Goal: Information Seeking & Learning: Learn about a topic

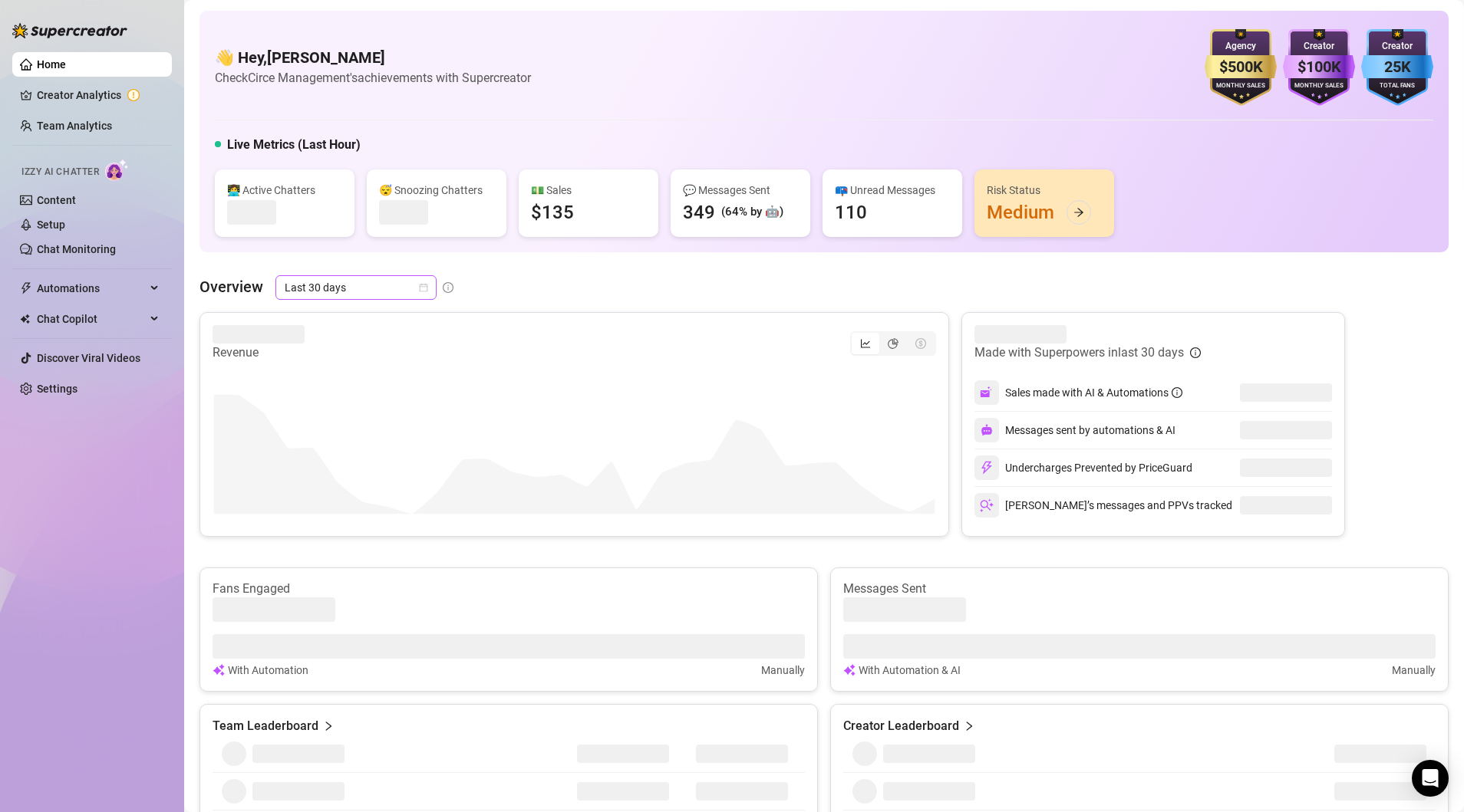
click at [426, 285] on icon "calendar" at bounding box center [423, 288] width 10 height 10
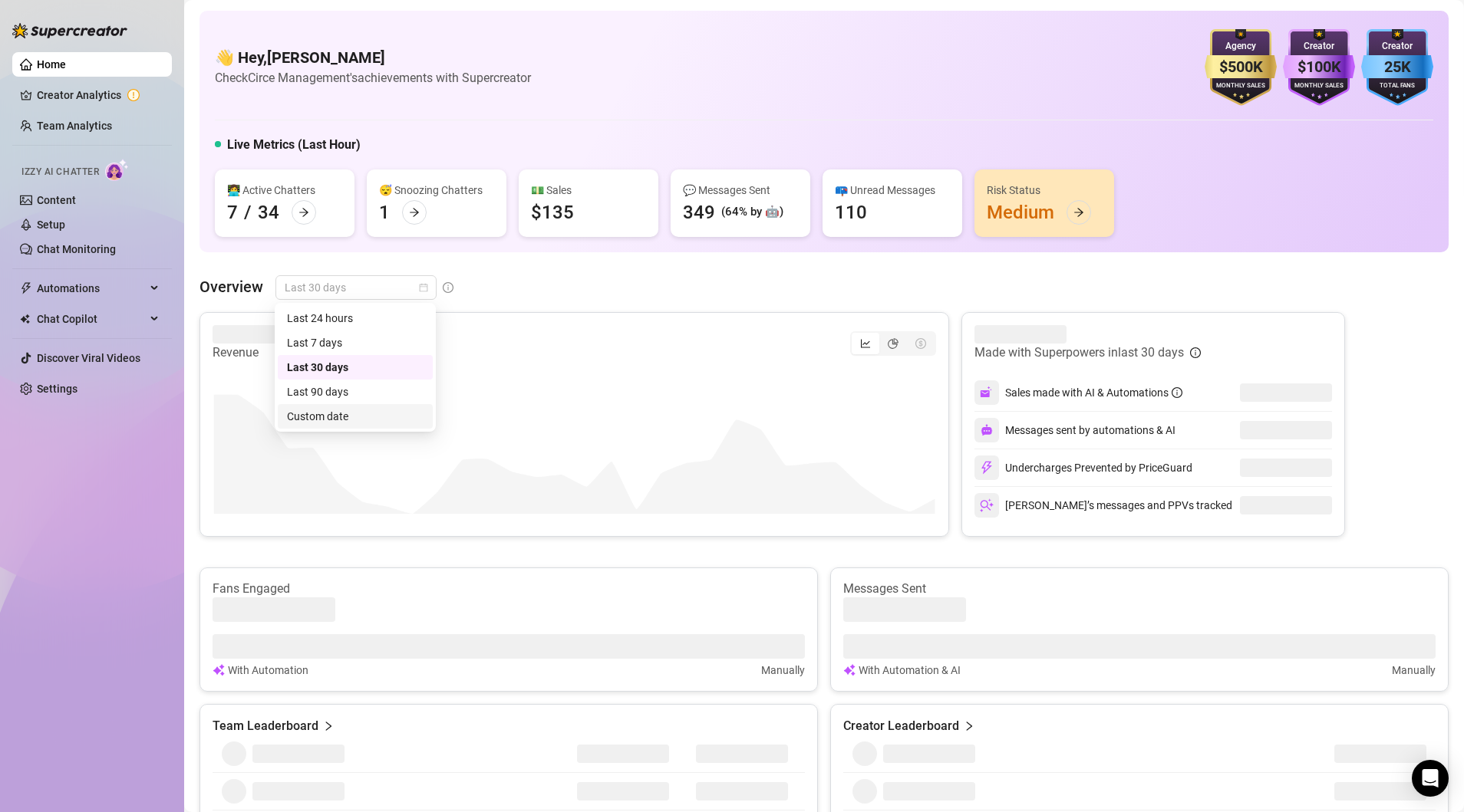
click at [310, 412] on div "Custom date" at bounding box center [355, 416] width 137 height 16
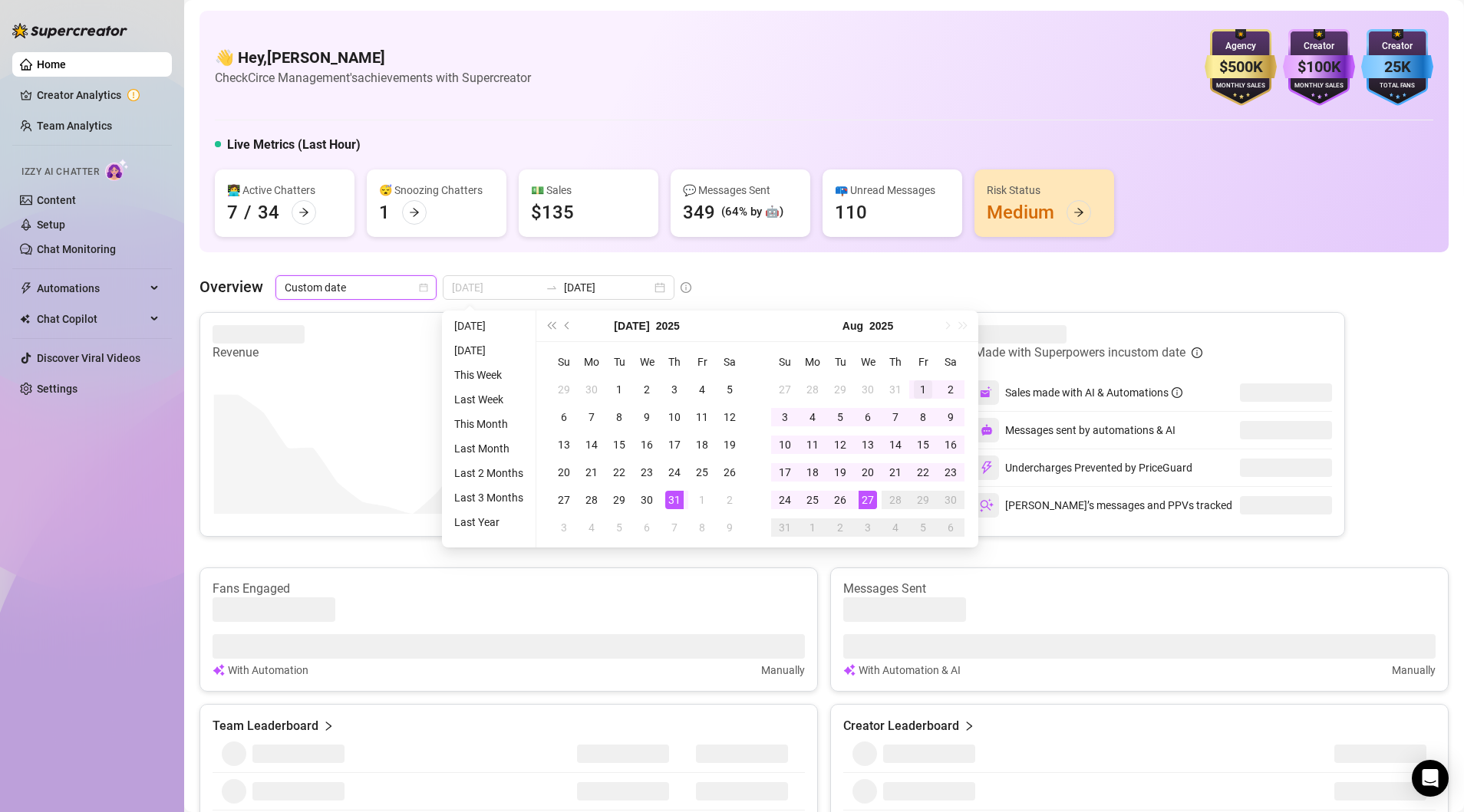
type input "[DATE]"
click at [917, 391] on div "1" at bounding box center [922, 389] width 18 height 18
type input "[DATE]"
click at [858, 498] on div "27" at bounding box center [867, 499] width 18 height 18
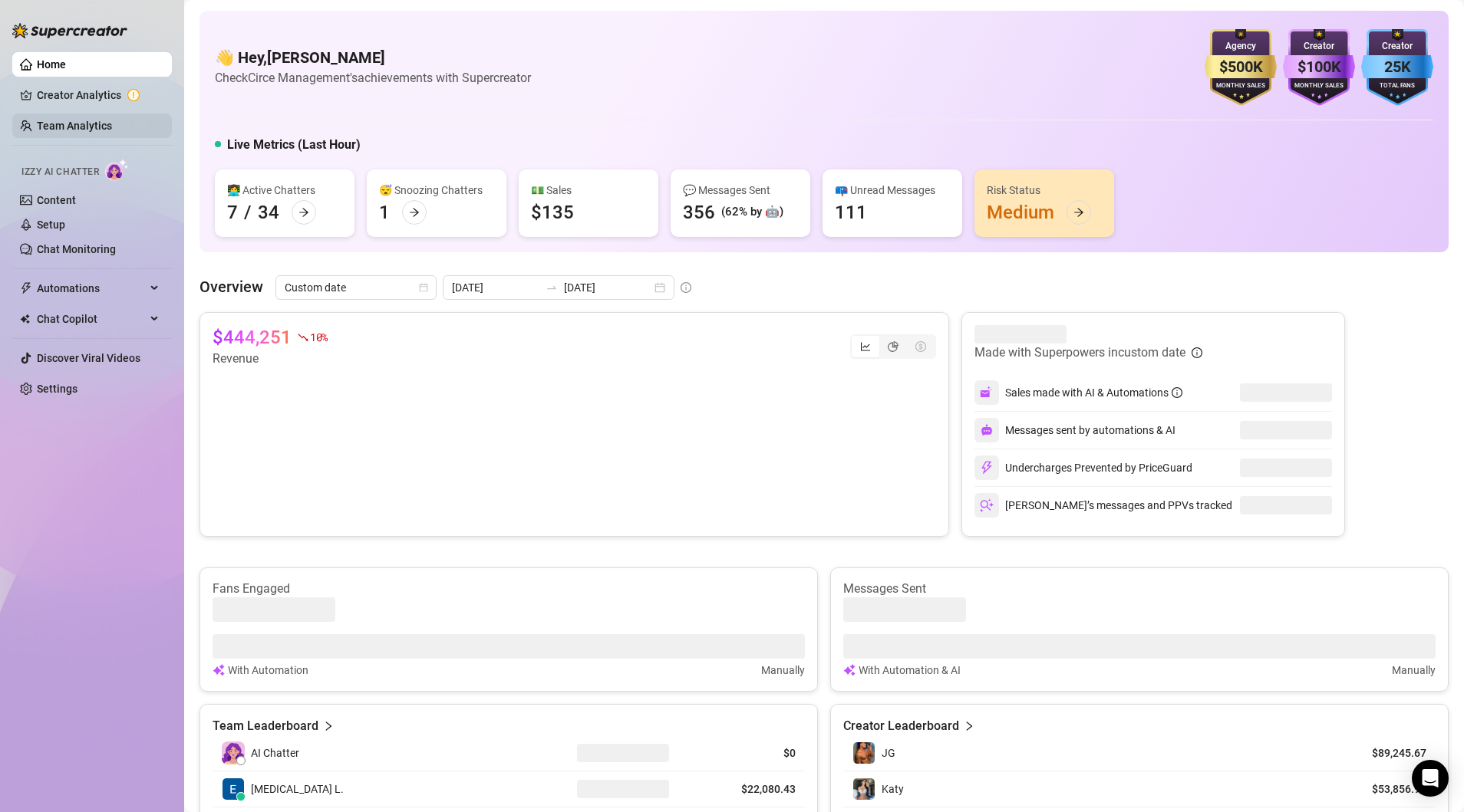
click at [86, 120] on link "Team Analytics" at bounding box center [74, 126] width 75 height 12
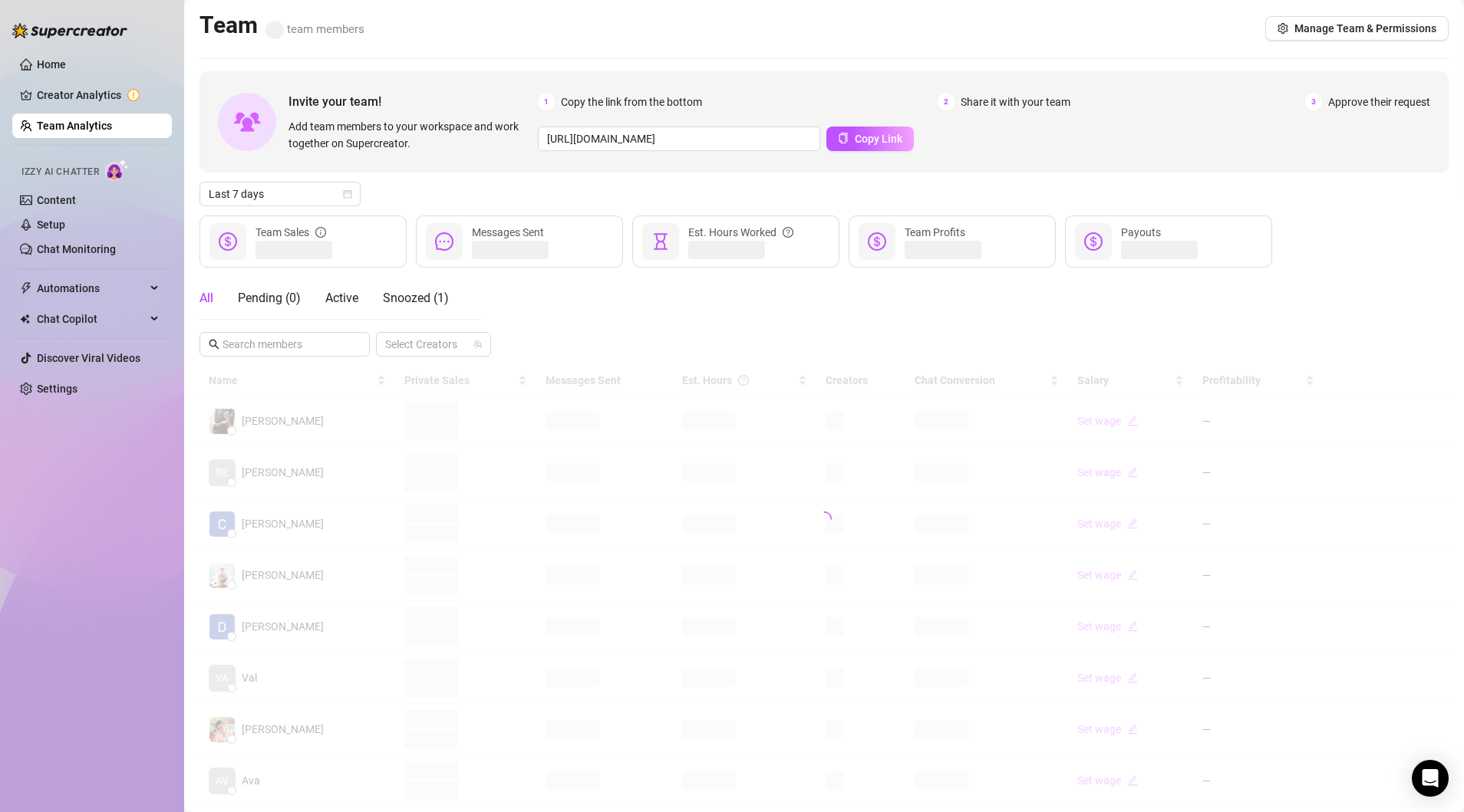
click at [68, 132] on link "Team Analytics" at bounding box center [74, 126] width 75 height 12
click at [343, 192] on icon "calendar" at bounding box center [348, 194] width 9 height 9
click at [232, 320] on div "Custom date" at bounding box center [280, 322] width 137 height 16
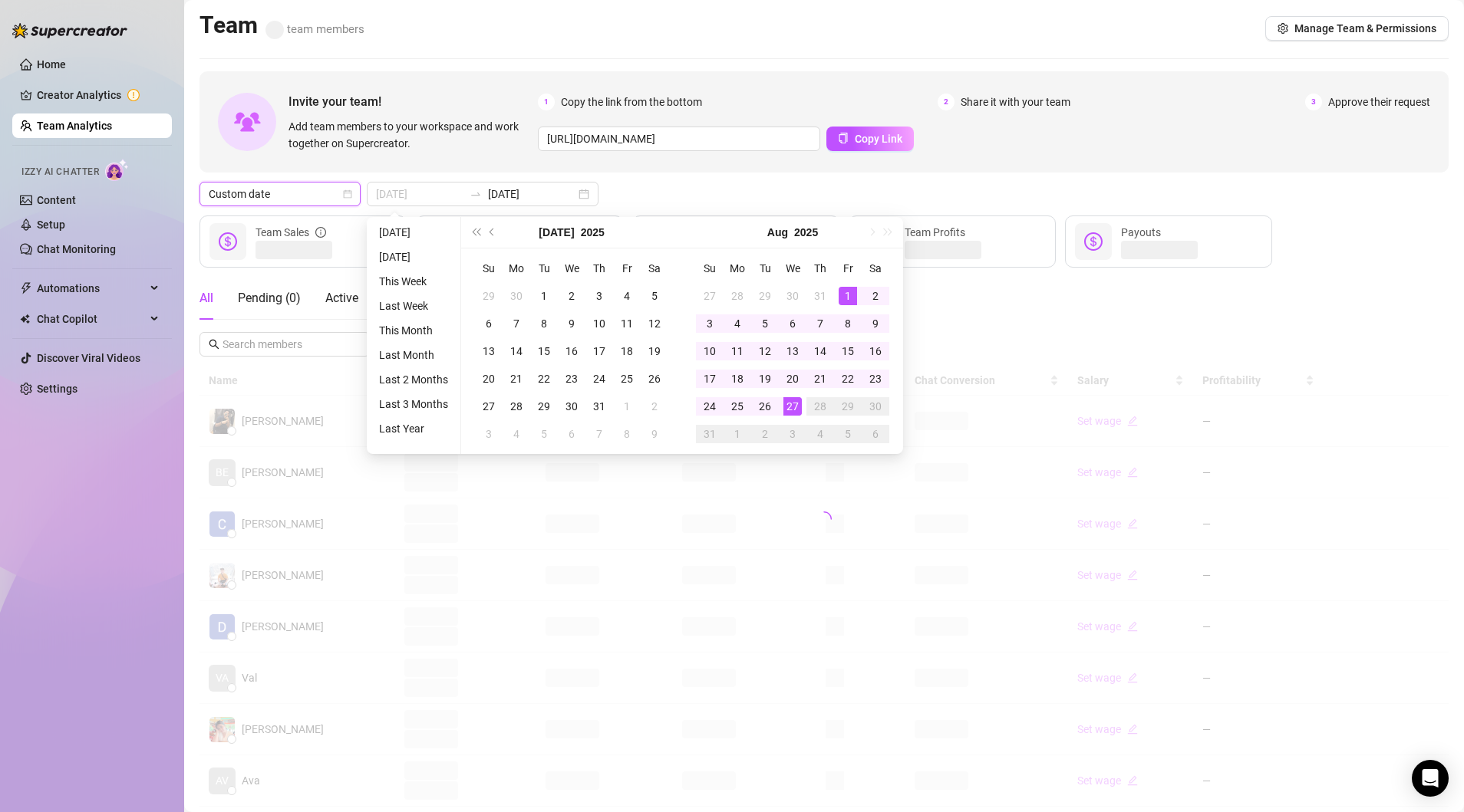
click at [843, 291] on div "1" at bounding box center [847, 296] width 18 height 18
type input "[DATE]"
click at [788, 406] on div "27" at bounding box center [792, 406] width 18 height 18
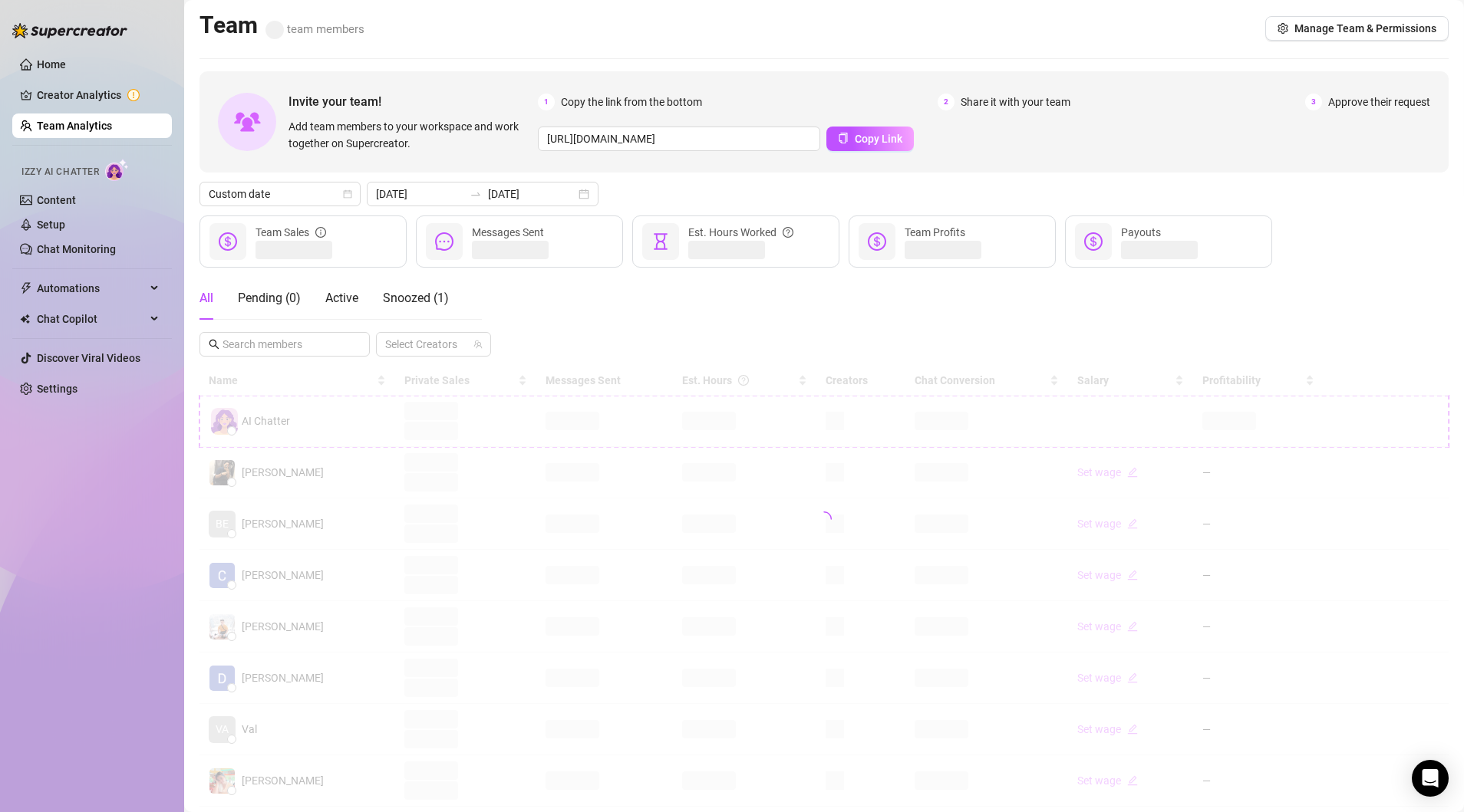
click at [550, 189] on div "[DATE] [DATE]" at bounding box center [482, 194] width 231 height 24
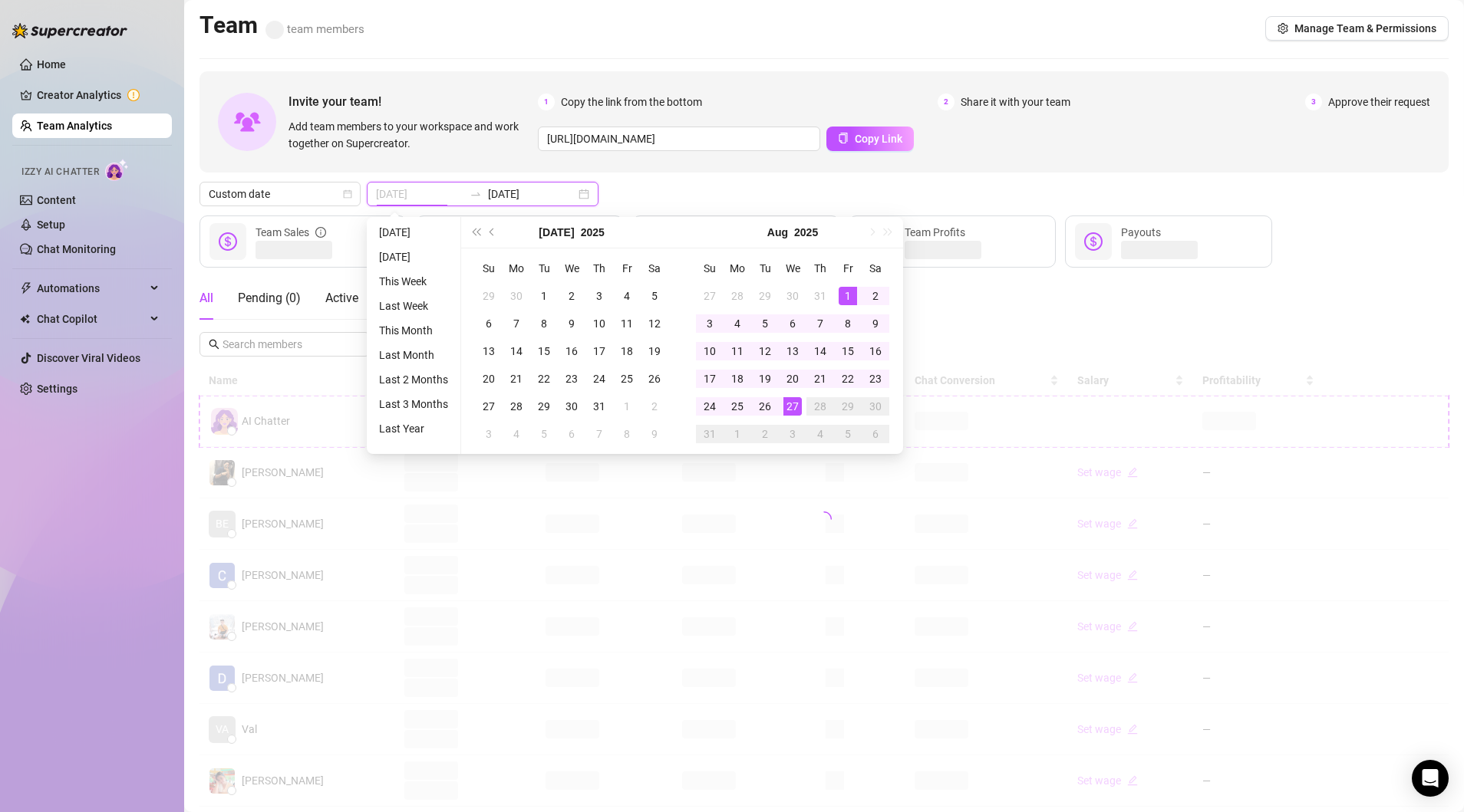
type input "[DATE]"
click at [844, 295] on div "1" at bounding box center [847, 296] width 18 height 18
click at [797, 407] on div "27" at bounding box center [792, 406] width 18 height 18
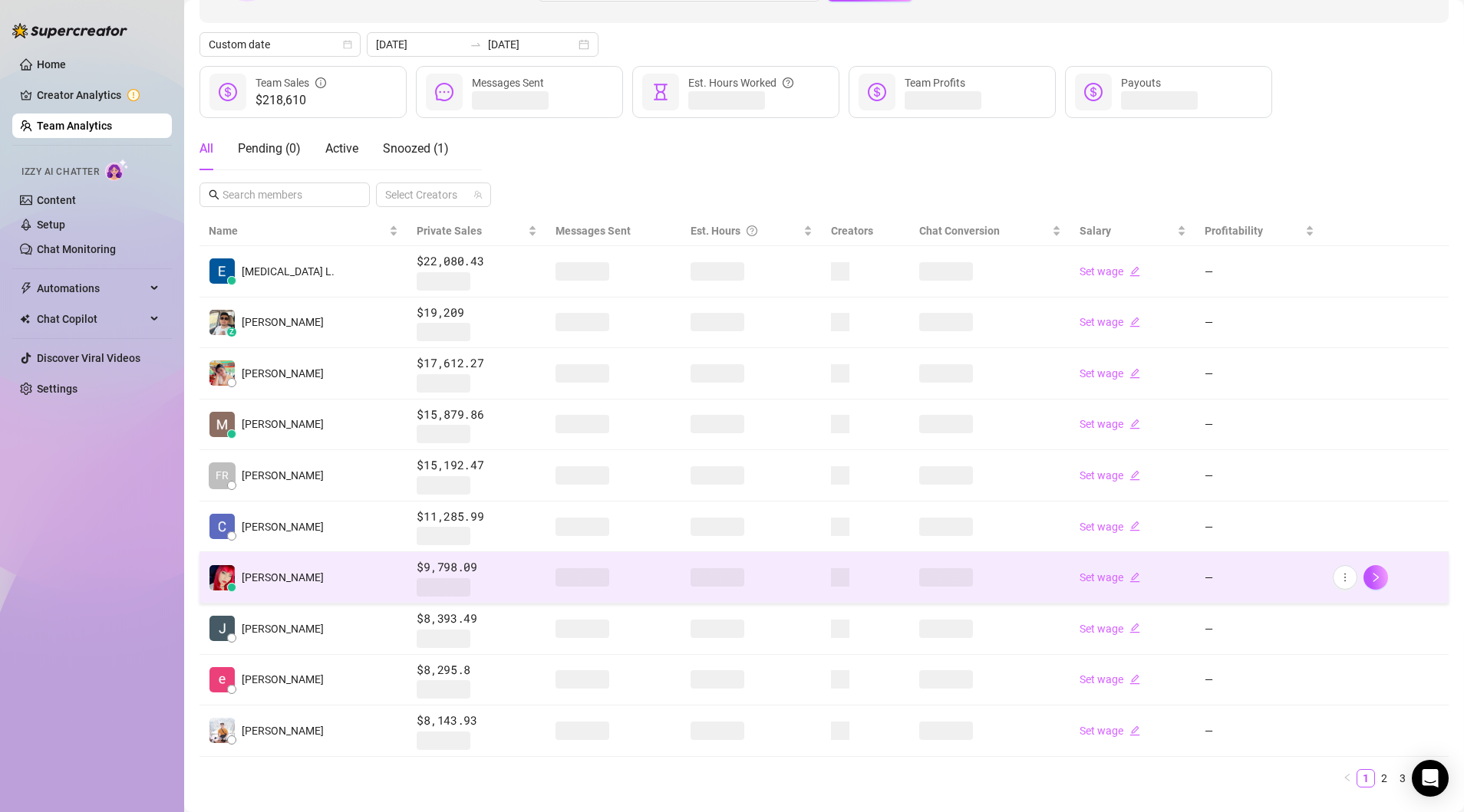
scroll to position [166, 0]
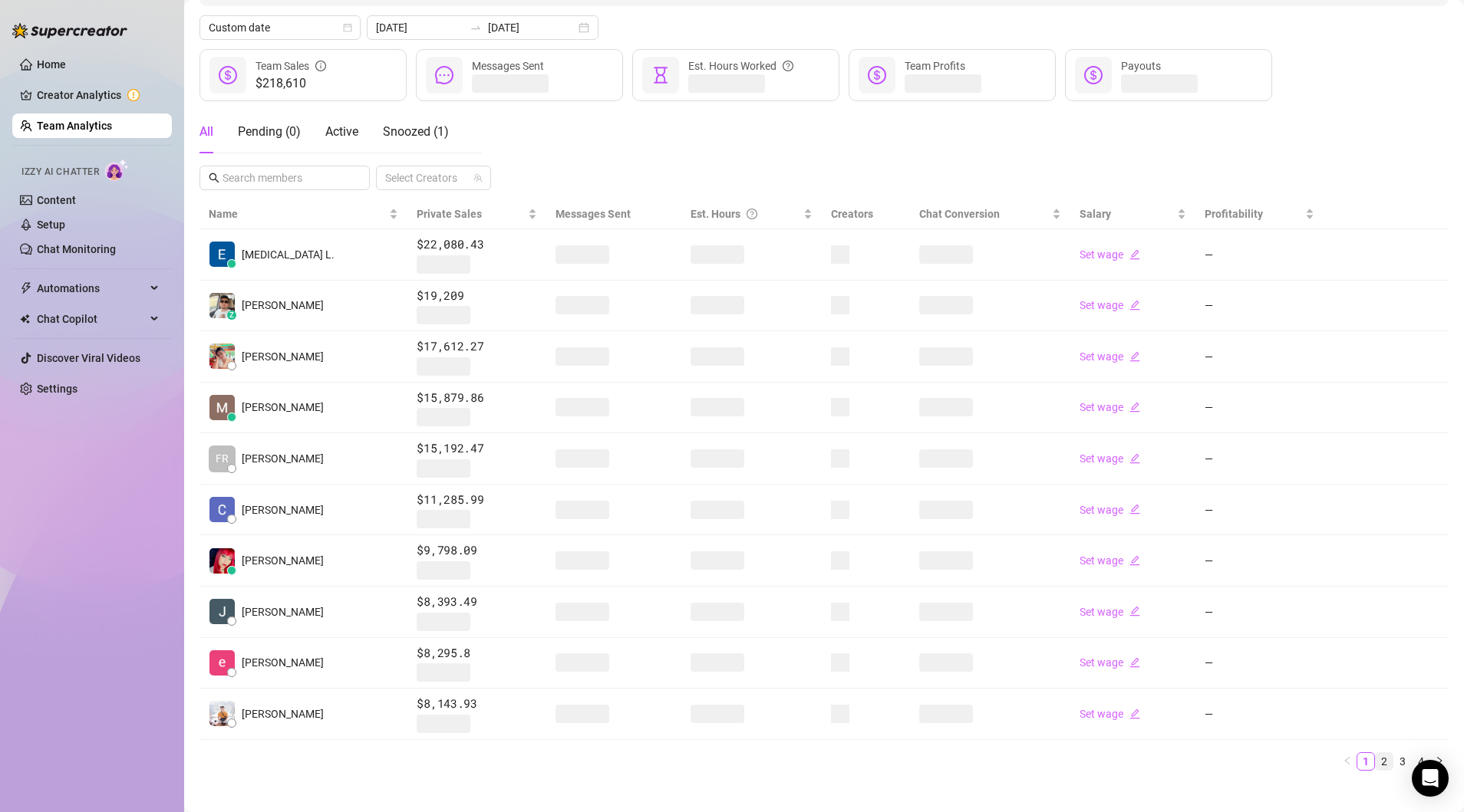
click at [1389, 753] on link "2" at bounding box center [1383, 761] width 16 height 16
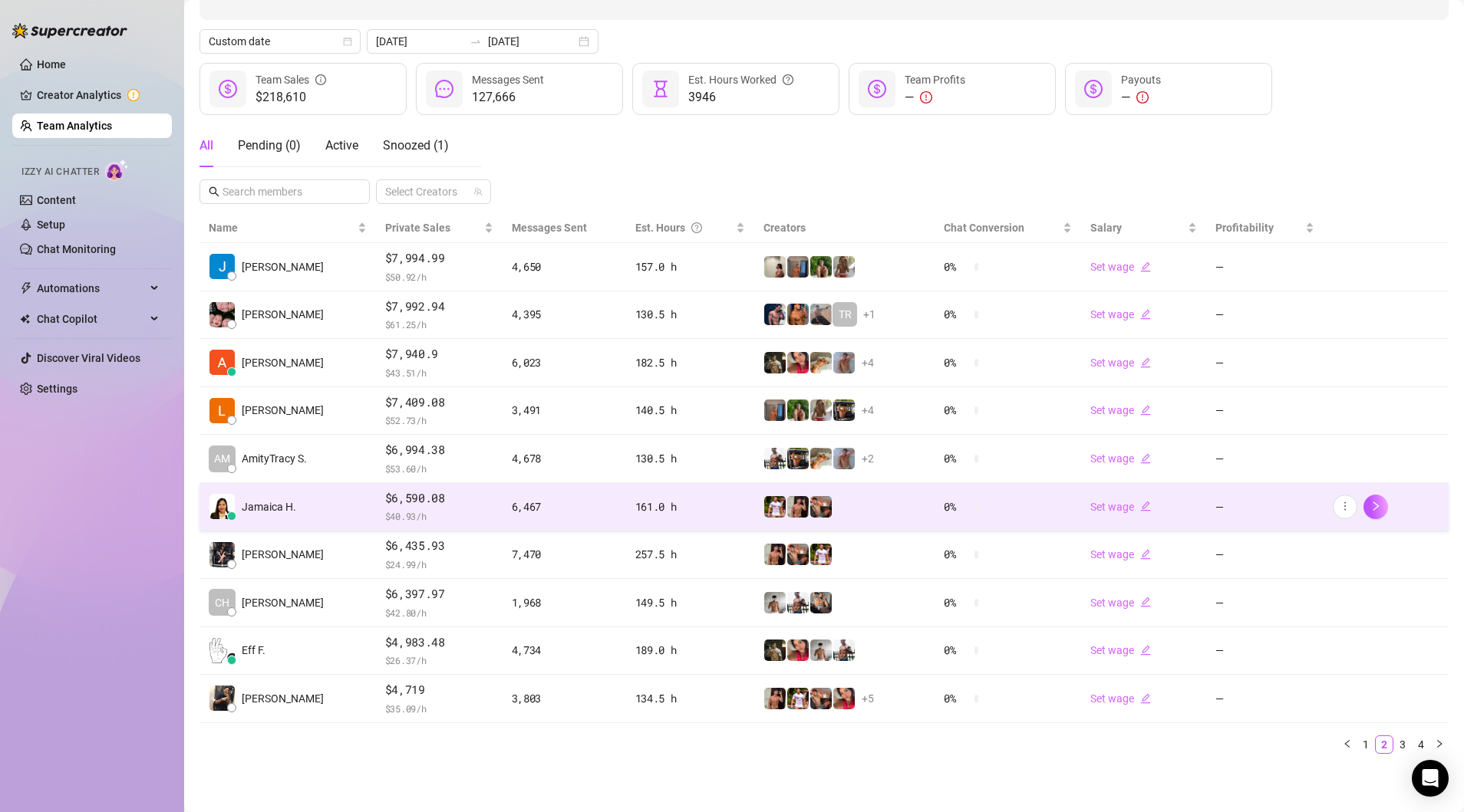
scroll to position [147, 0]
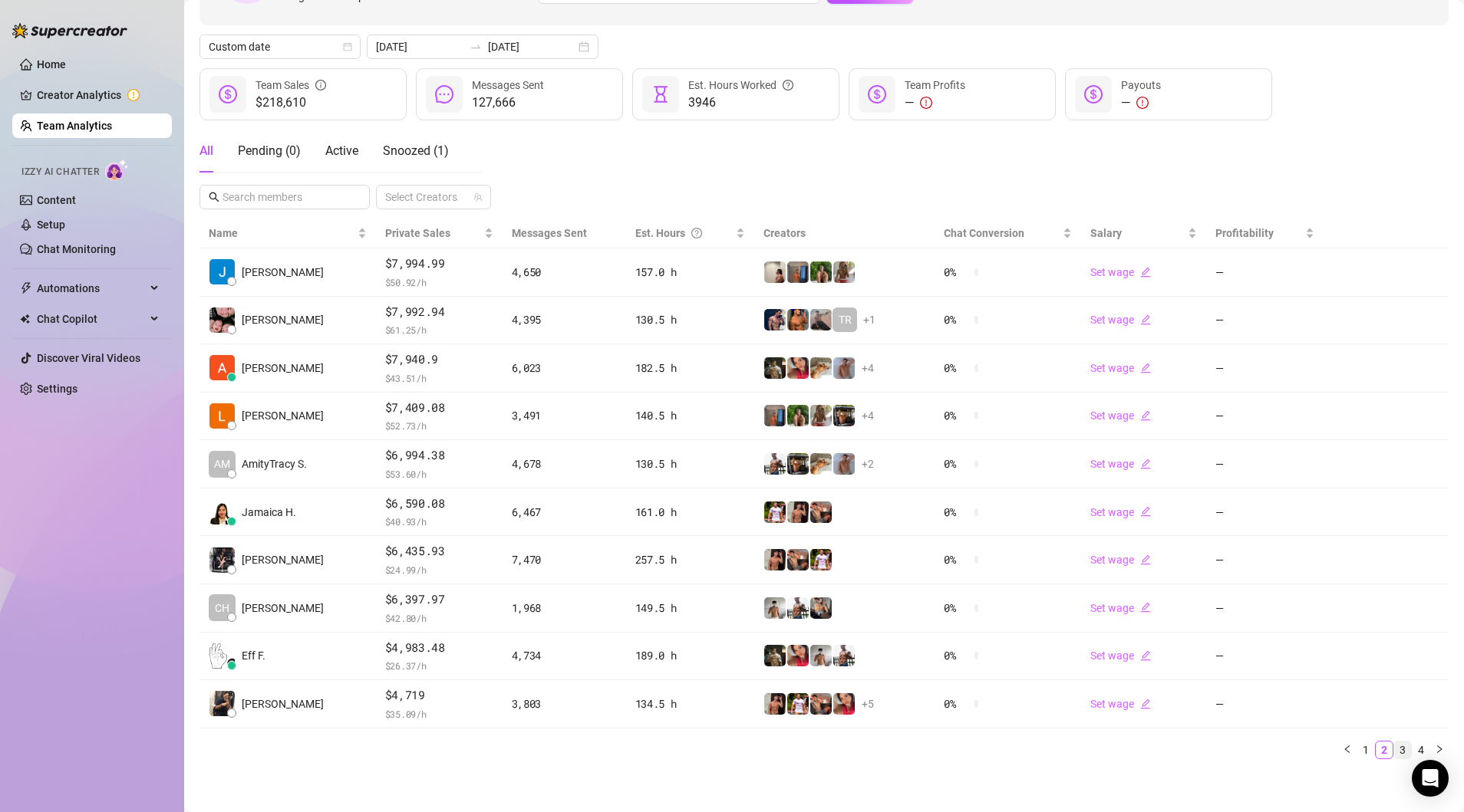
click at [1403, 746] on link "3" at bounding box center [1402, 750] width 16 height 16
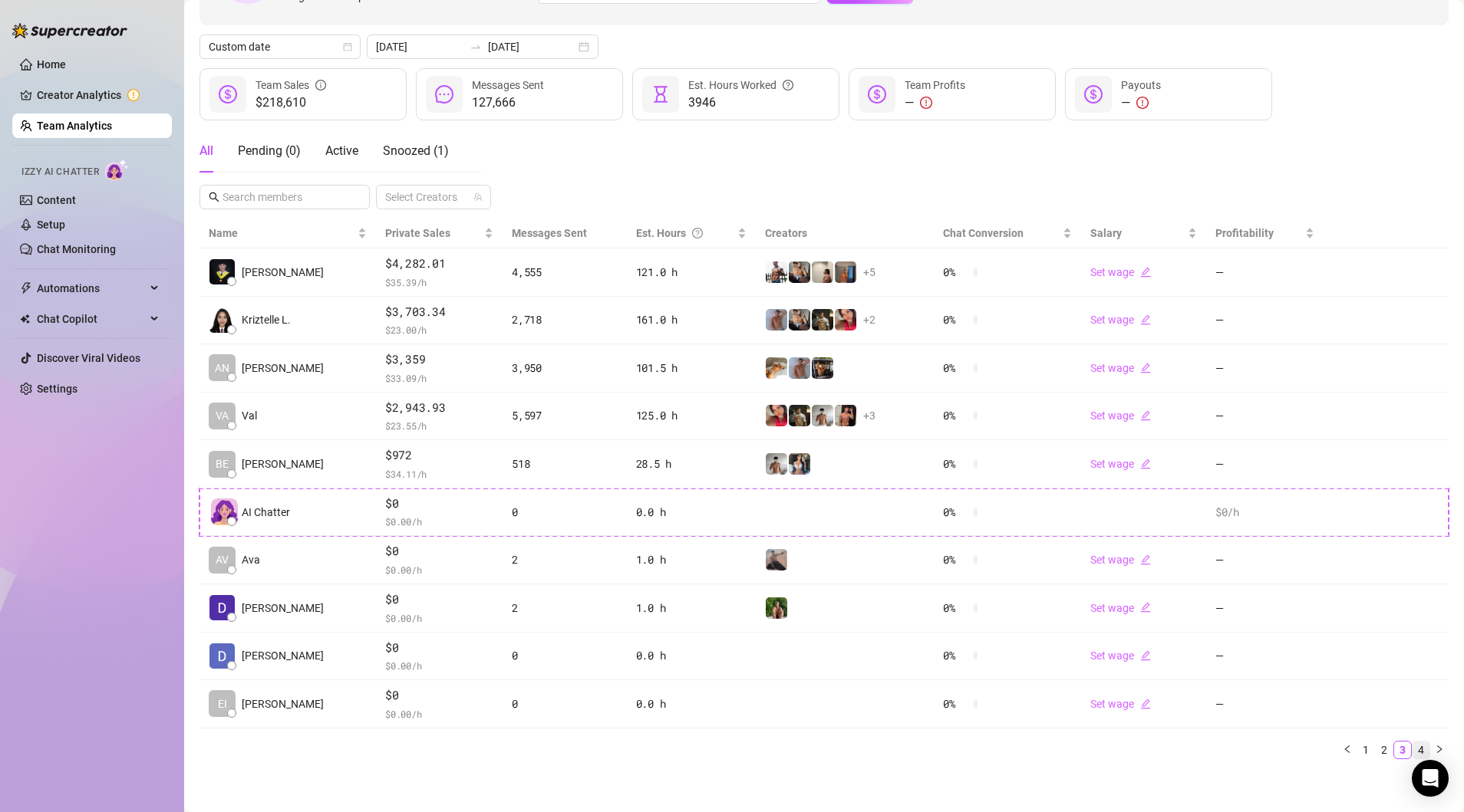
click at [1418, 750] on link "4" at bounding box center [1420, 750] width 16 height 16
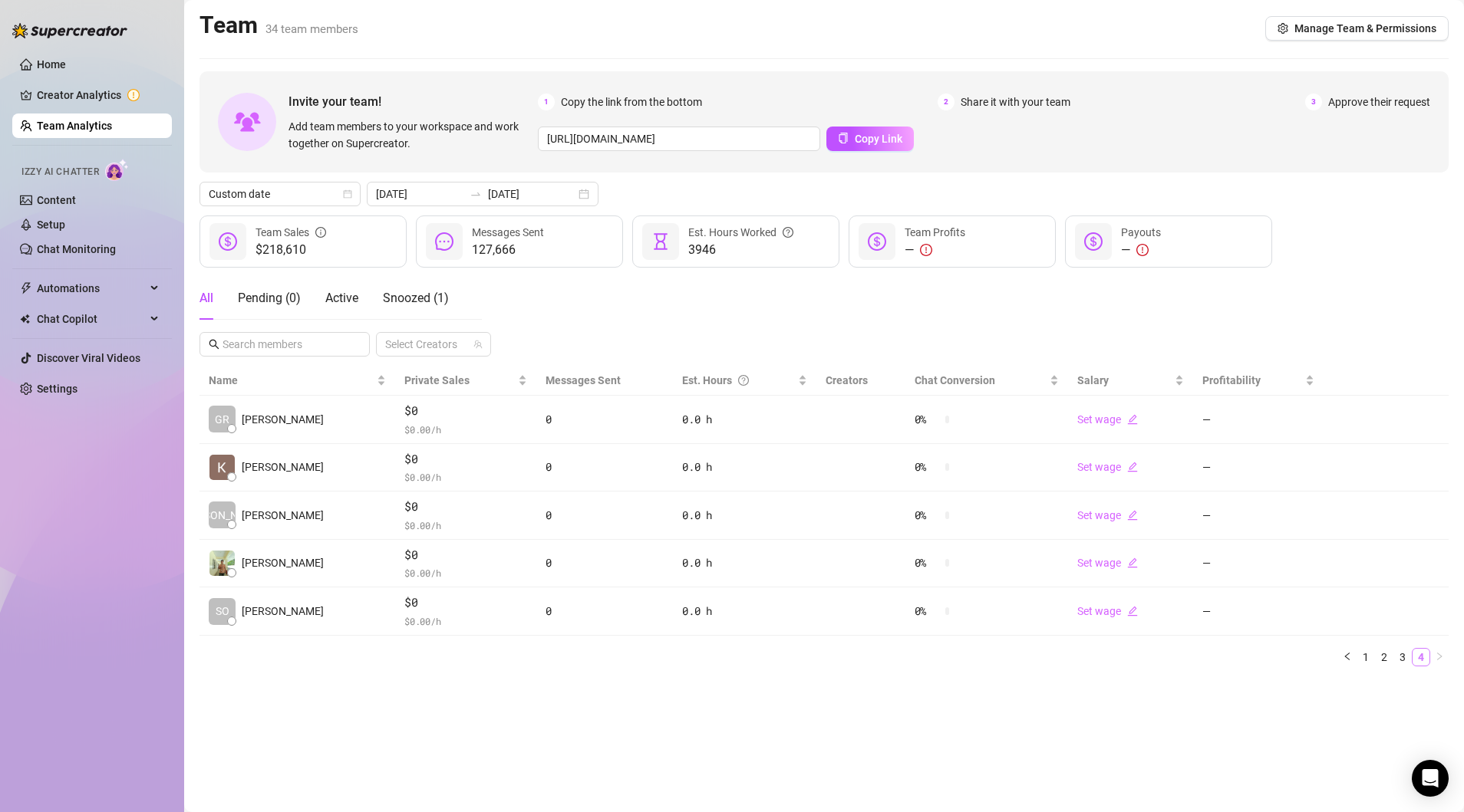
scroll to position [0, 0]
click at [1407, 659] on link "3" at bounding box center [1402, 657] width 16 height 16
